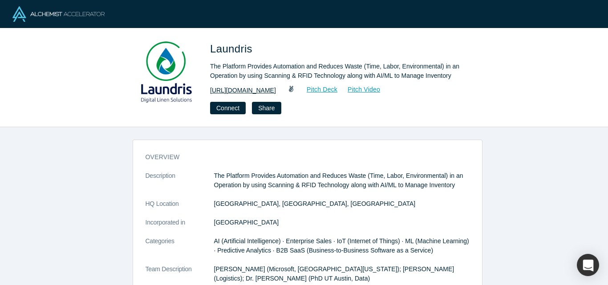
click at [260, 91] on link "https://www.laundris.com" at bounding box center [243, 90] width 66 height 9
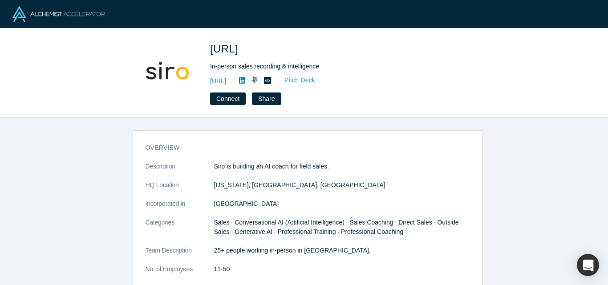
click at [245, 79] on icon at bounding box center [242, 80] width 6 height 7
click at [226, 80] on link "http://www.siro.ai" at bounding box center [218, 81] width 16 height 9
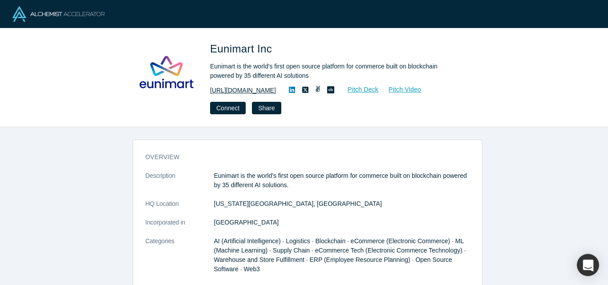
click at [238, 90] on link "https://eunimart.com/" at bounding box center [243, 90] width 66 height 9
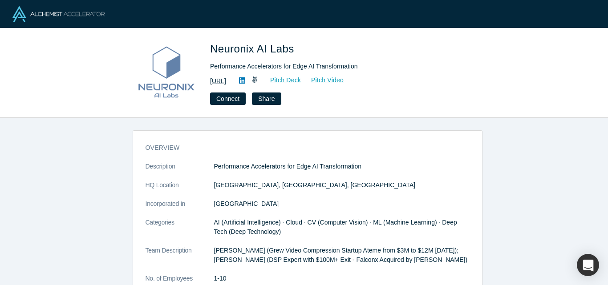
click at [226, 79] on link "http://neuronix.ai" at bounding box center [218, 81] width 16 height 9
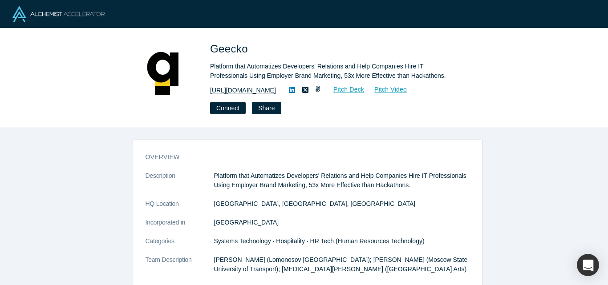
click at [242, 90] on link "https://geecko.com" at bounding box center [243, 90] width 66 height 9
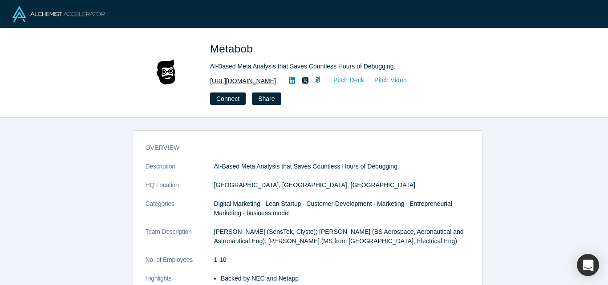
click at [234, 83] on link "[URL][DOMAIN_NAME]" at bounding box center [243, 81] width 66 height 9
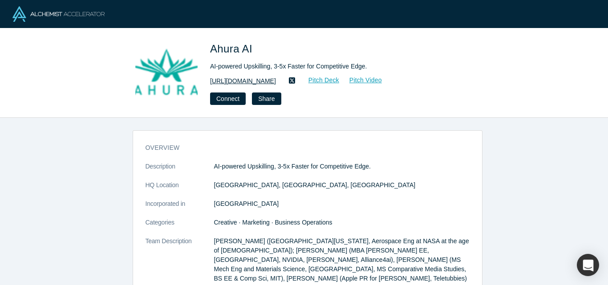
click at [254, 83] on link "[URL][DOMAIN_NAME]" at bounding box center [243, 81] width 66 height 9
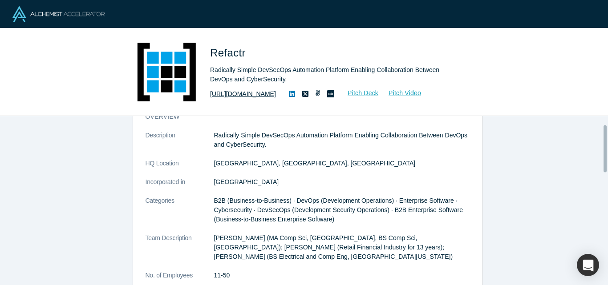
scroll to position [30, 0]
click at [234, 96] on link "https://refactr.it" at bounding box center [243, 93] width 66 height 9
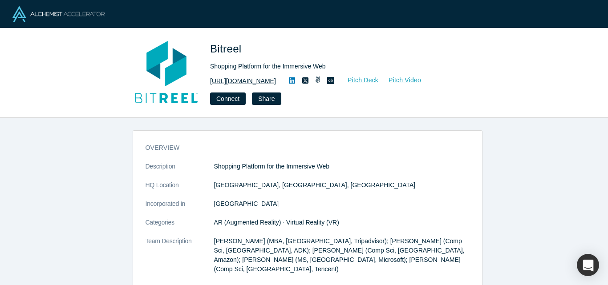
click at [227, 83] on link "[URL][DOMAIN_NAME]" at bounding box center [243, 81] width 66 height 9
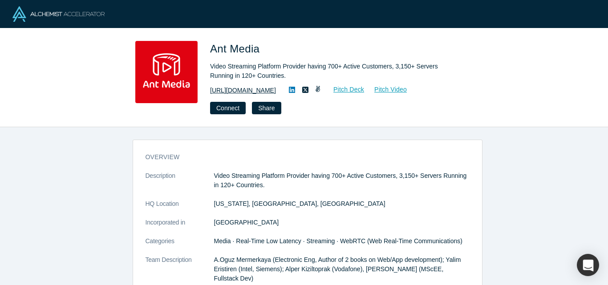
click at [230, 92] on link "[URL][DOMAIN_NAME]" at bounding box center [243, 90] width 66 height 9
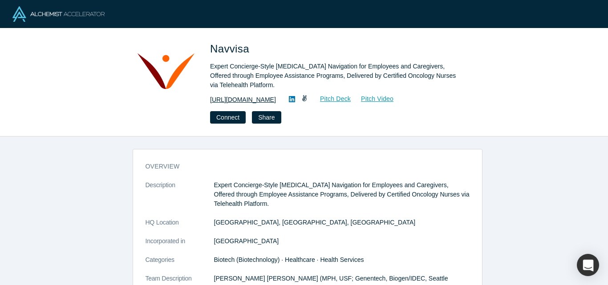
click at [241, 99] on link "[URL][DOMAIN_NAME]" at bounding box center [243, 99] width 66 height 9
